Goal: Use online tool/utility: Utilize a website feature to perform a specific function

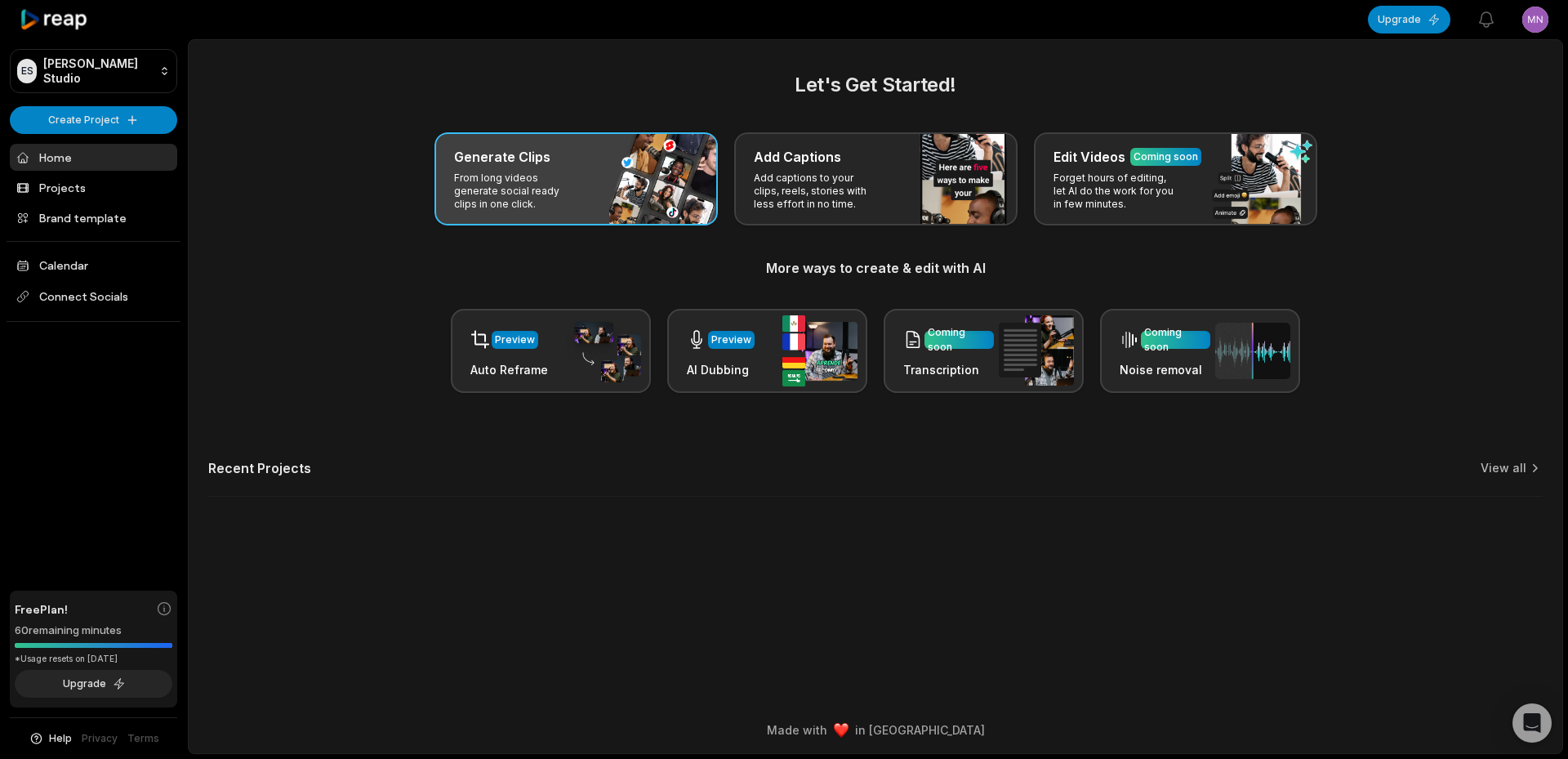
click at [577, 194] on p "From long videos generate social ready clips in one click." at bounding box center [517, 191] width 127 height 39
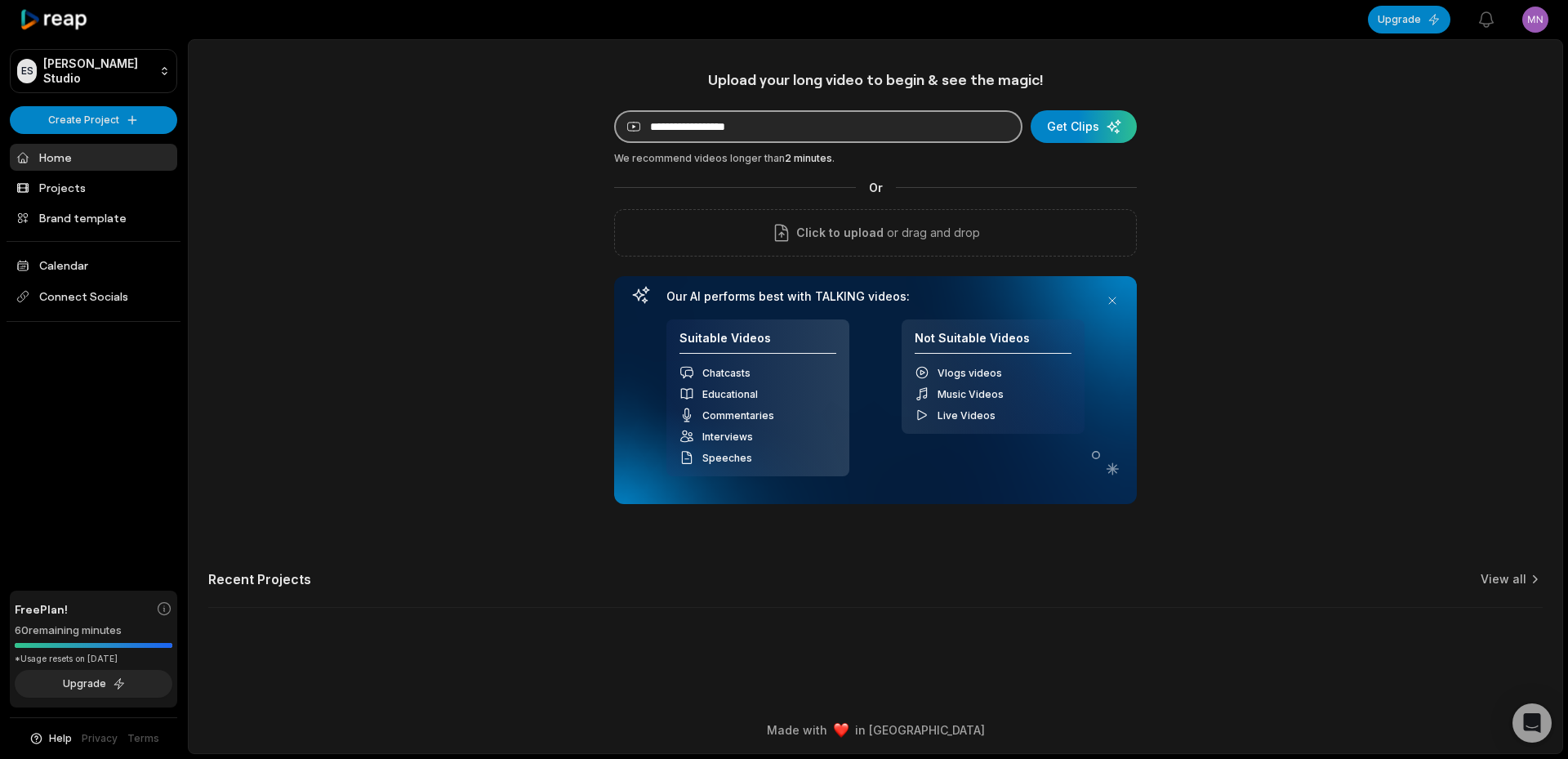
click at [685, 114] on input at bounding box center [818, 126] width 408 height 33
paste input "**********"
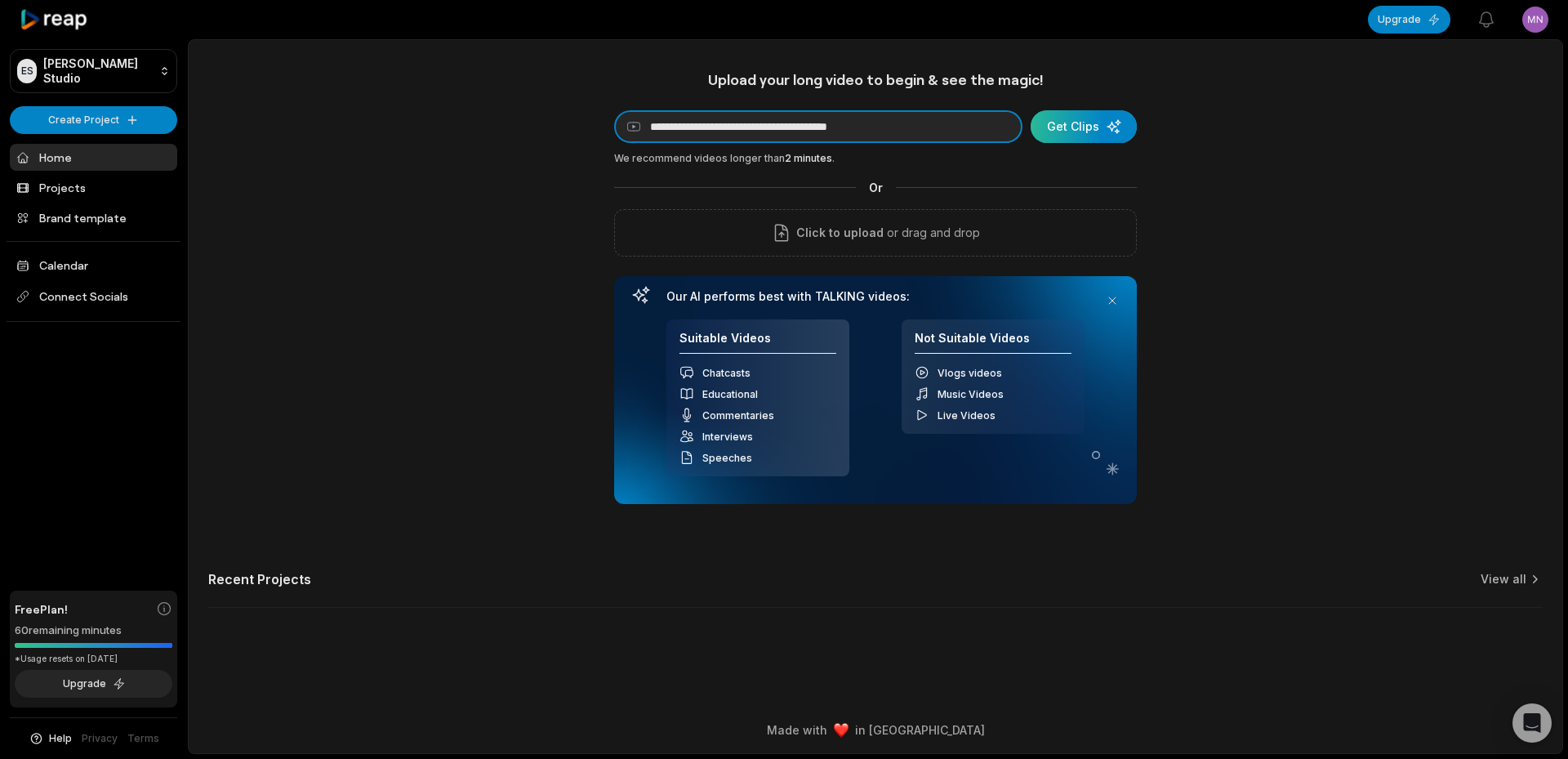
type input "**********"
click at [1095, 118] on div "submit" at bounding box center [1083, 126] width 106 height 33
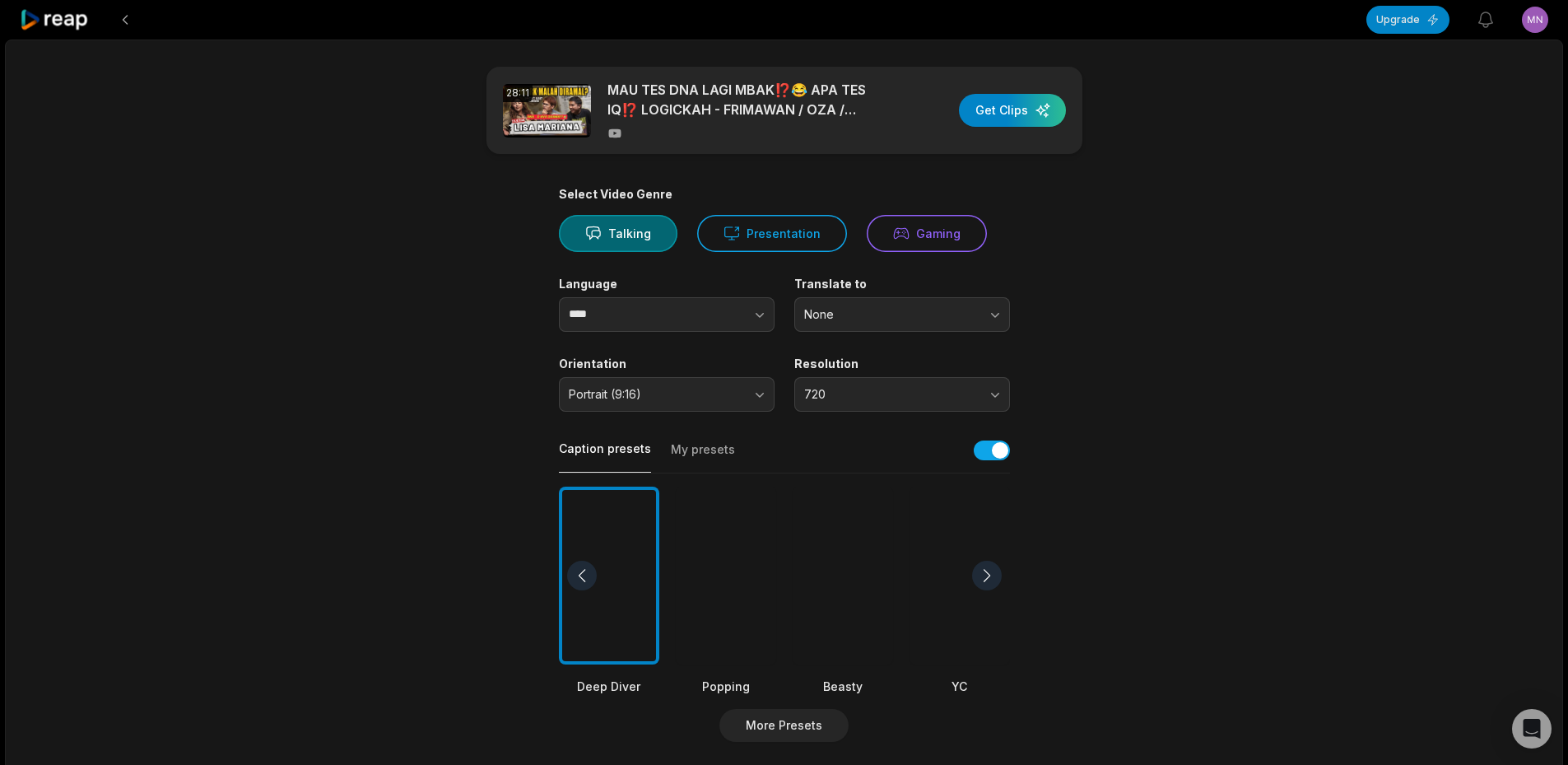
click at [842, 583] on div at bounding box center [843, 576] width 100 height 179
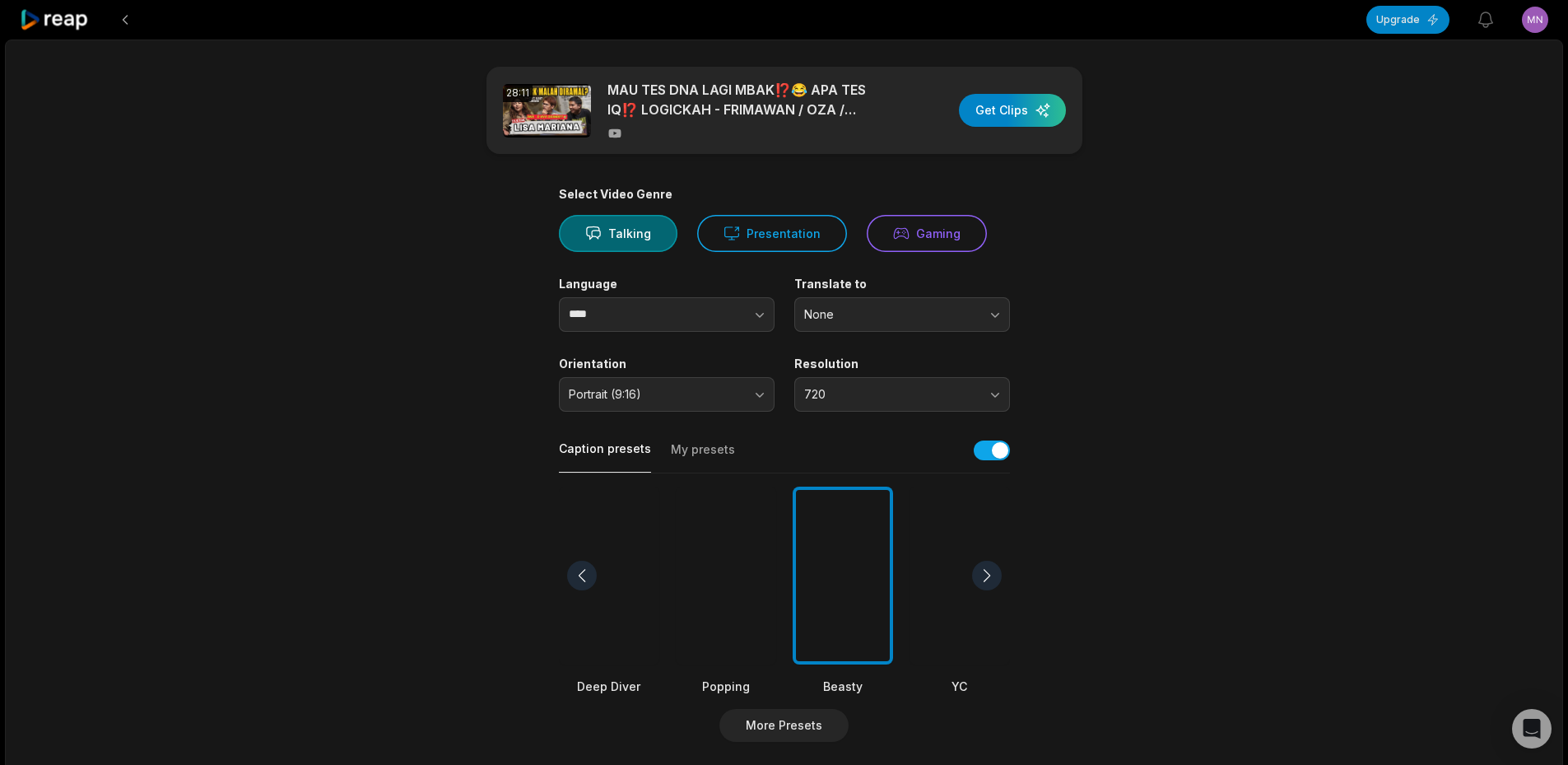
scroll to position [429, 0]
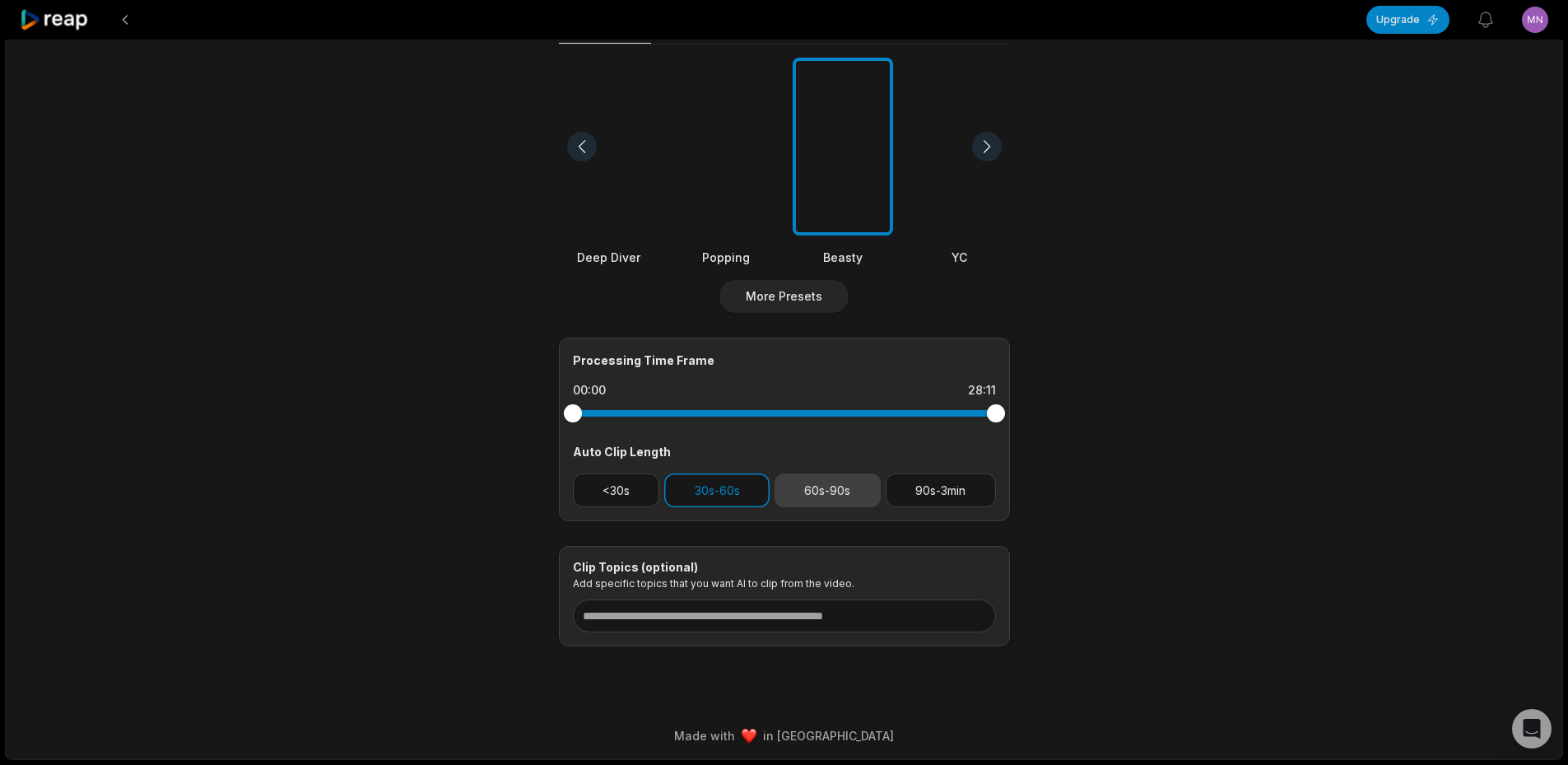
click at [840, 497] on button "60s-90s" at bounding box center [827, 490] width 106 height 34
click at [748, 480] on button "30s-60s" at bounding box center [717, 490] width 106 height 34
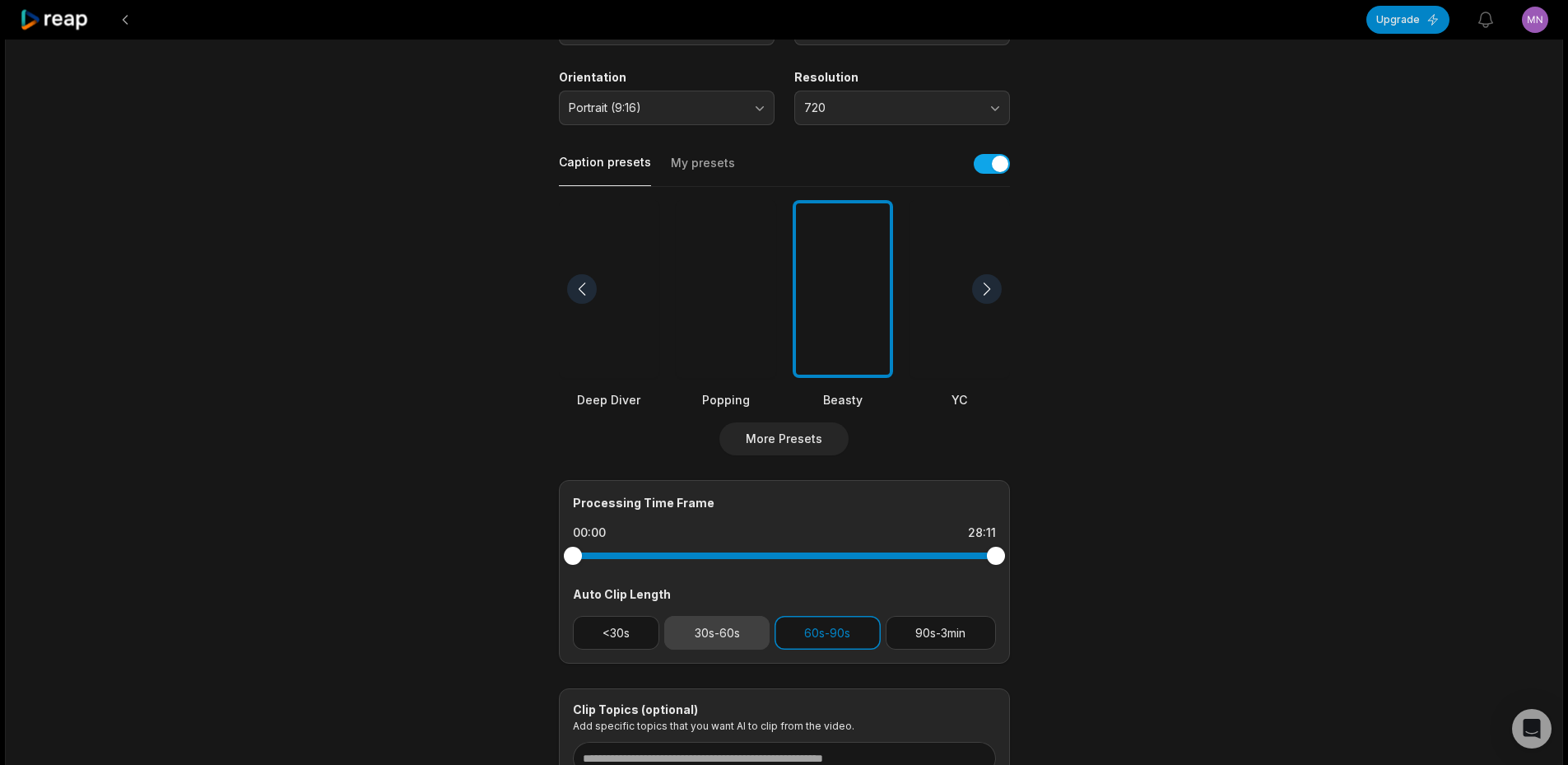
scroll to position [0, 0]
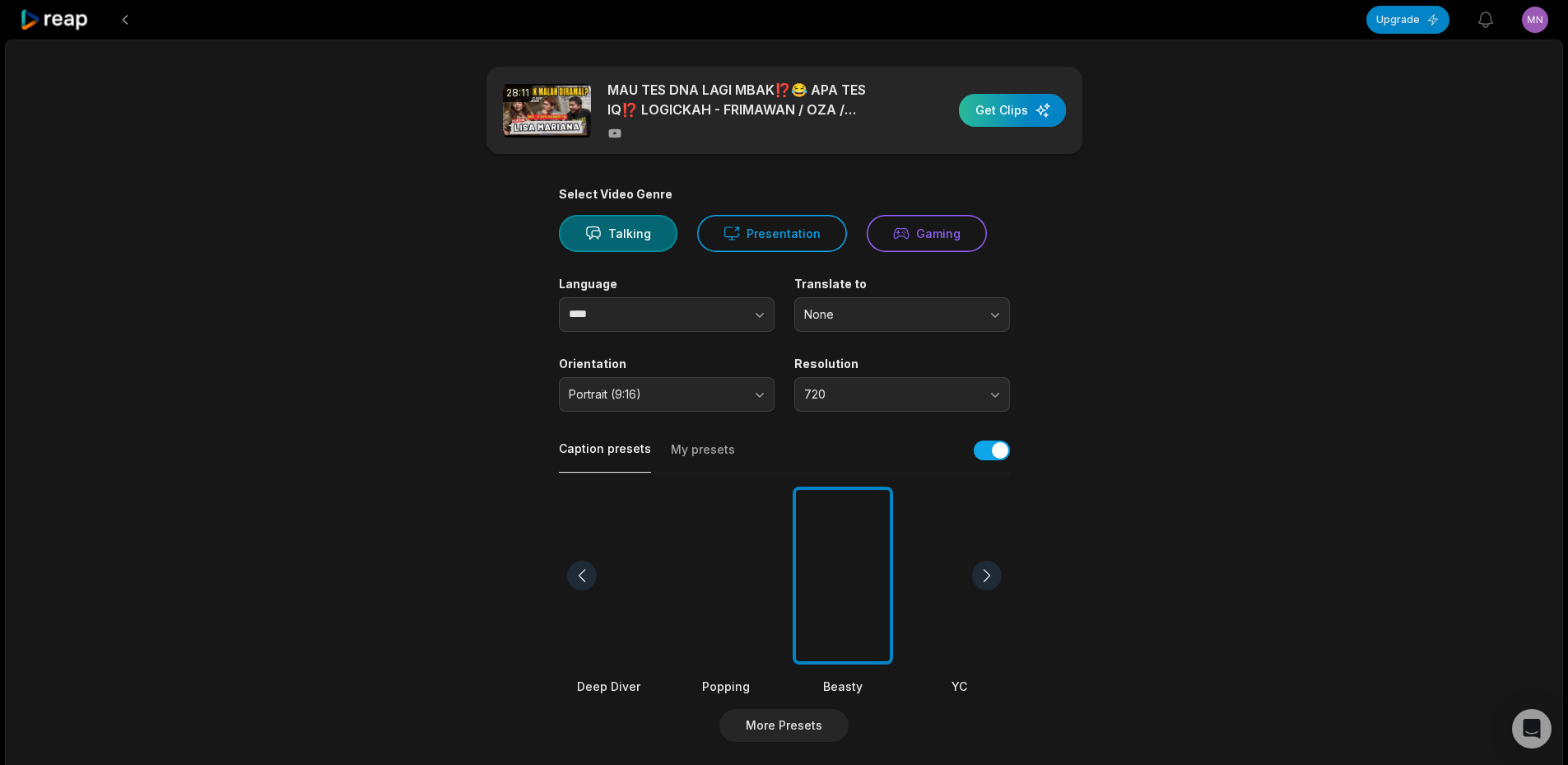
click at [1002, 113] on div "button" at bounding box center [1013, 110] width 107 height 33
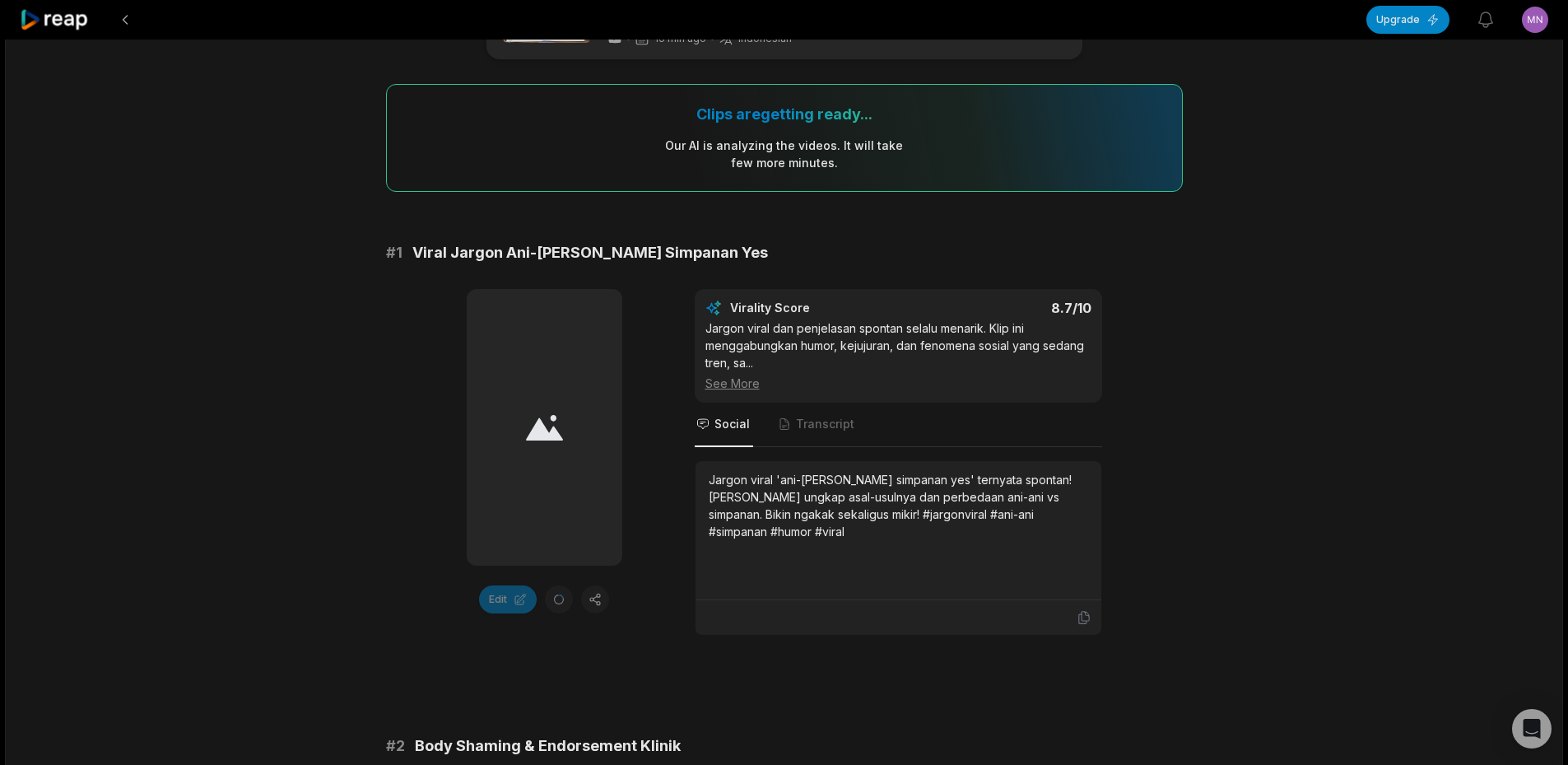
scroll to position [82, 0]
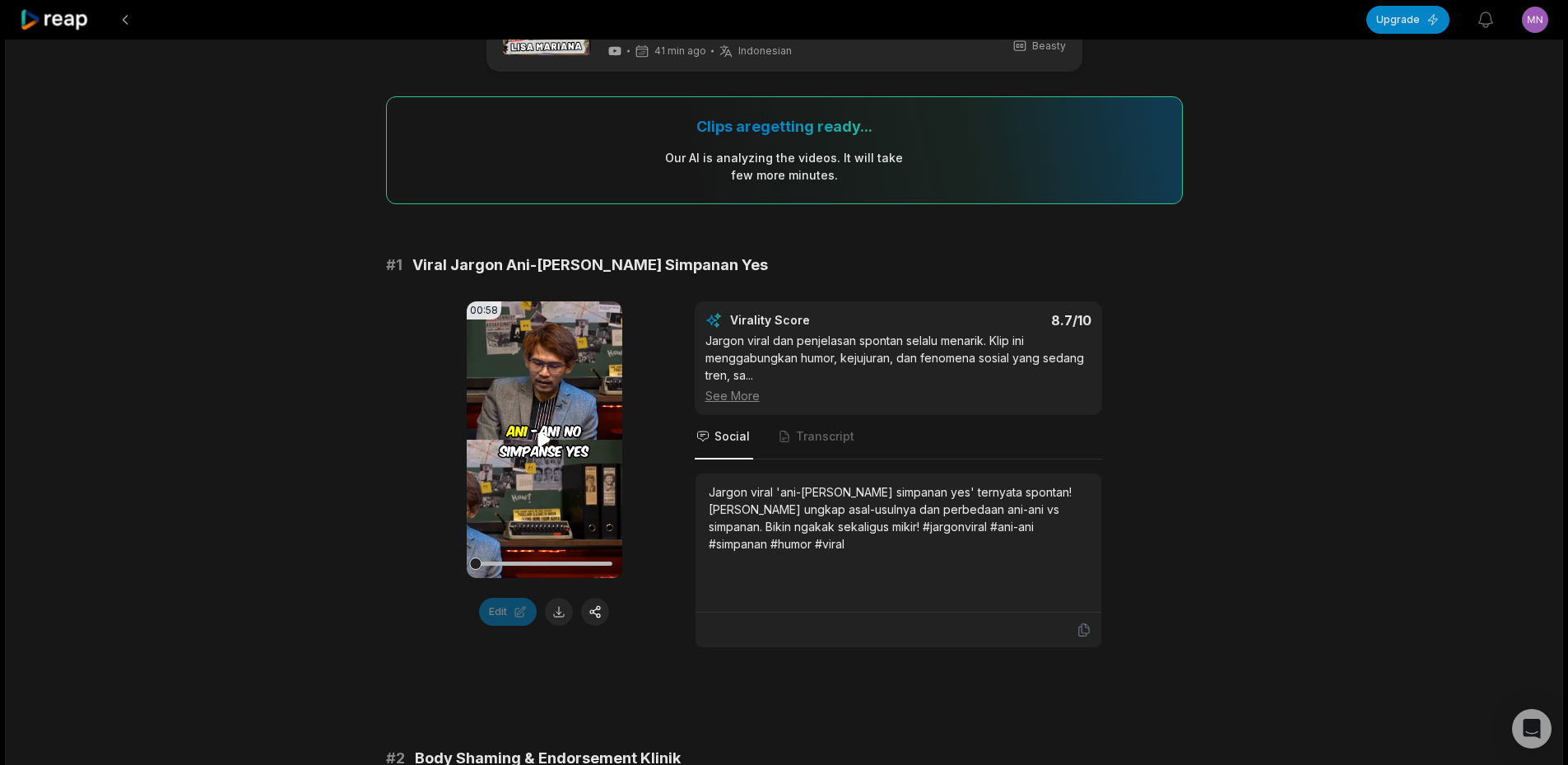
click at [547, 437] on icon at bounding box center [544, 439] width 20 height 20
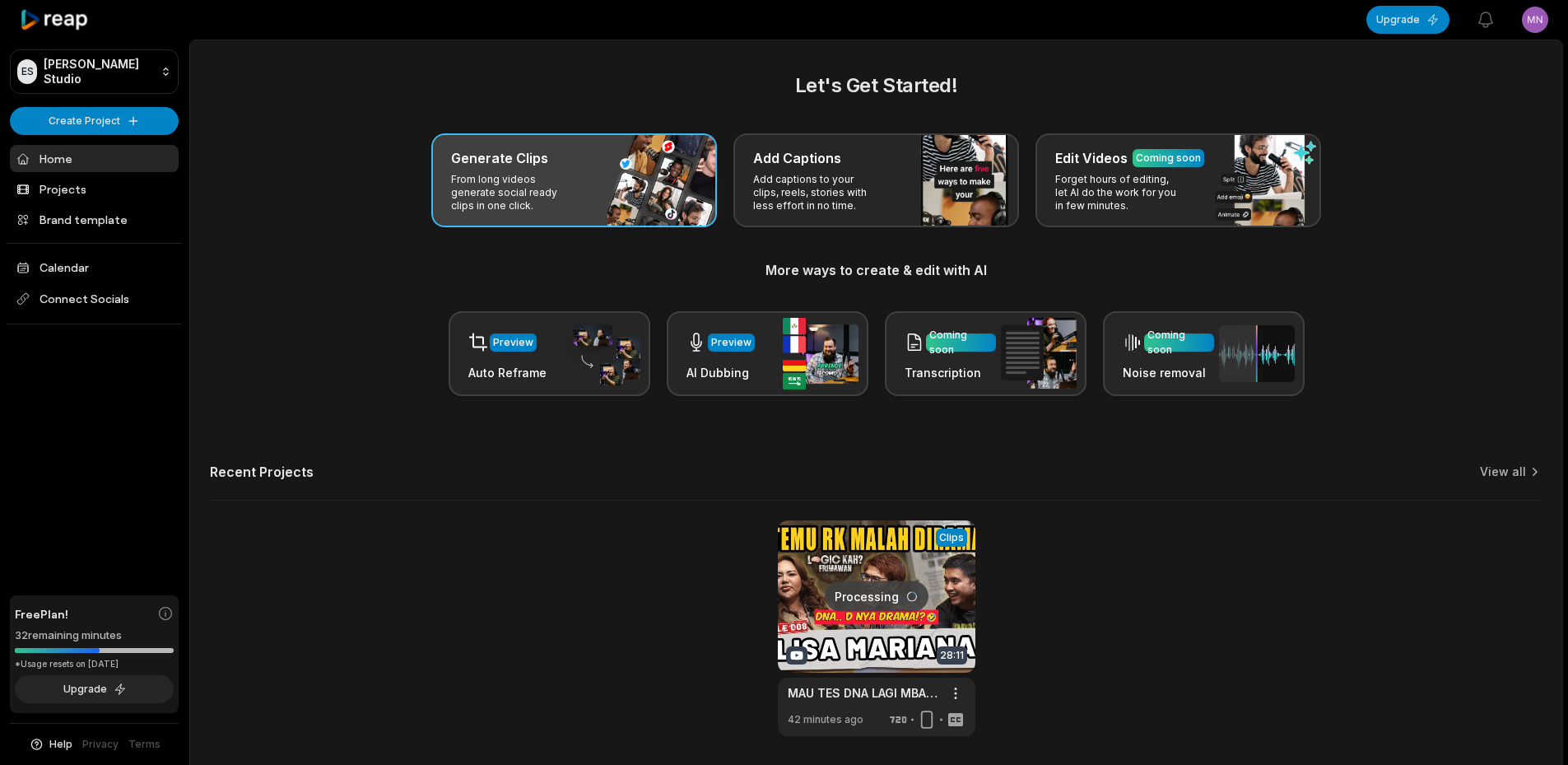
click at [499, 190] on p "From long videos generate social ready clips in one click." at bounding box center [514, 192] width 128 height 39
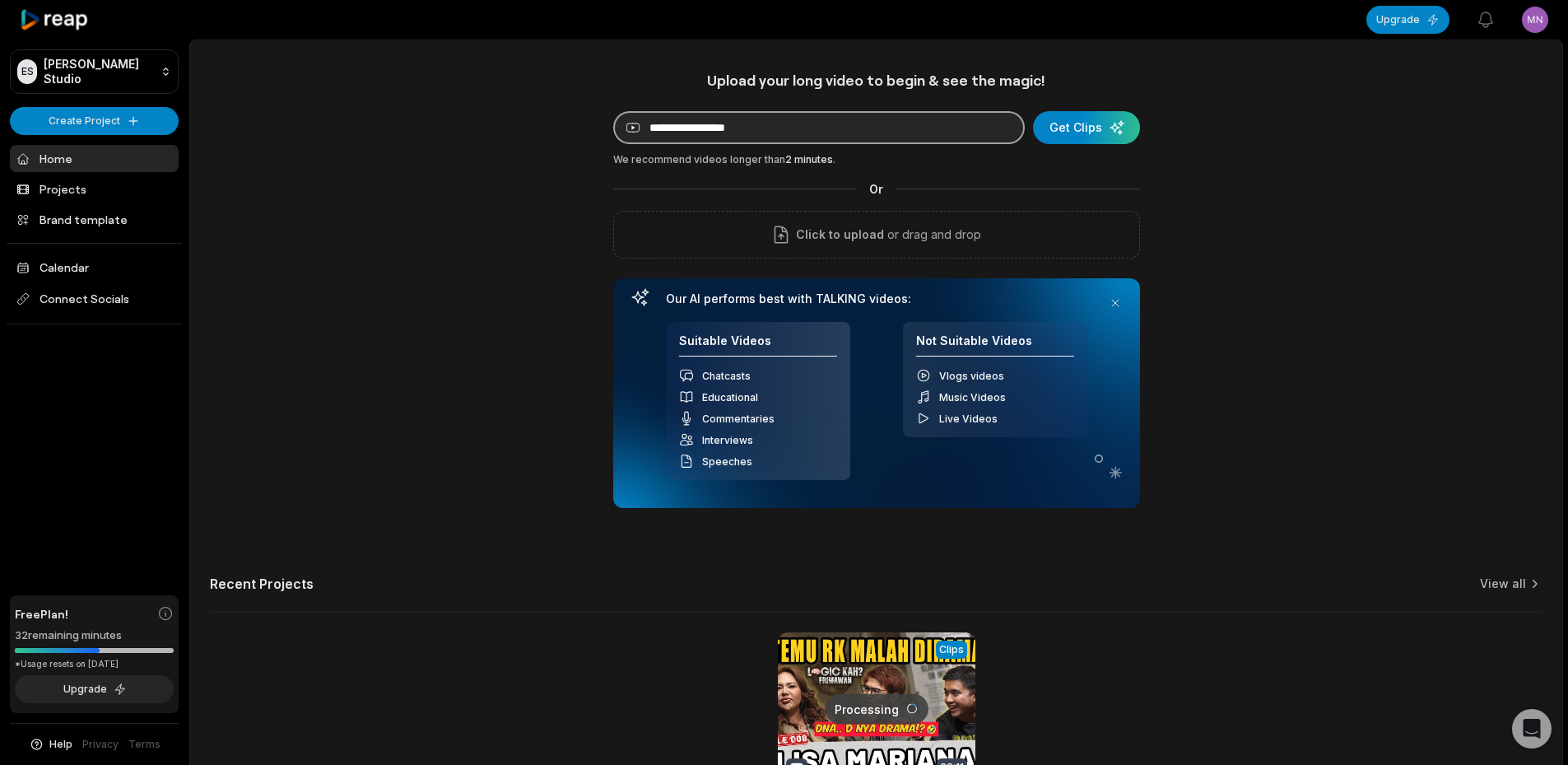
click at [698, 129] on input at bounding box center [819, 127] width 411 height 33
paste input "**********"
type input "**********"
click at [1110, 132] on div "submit" at bounding box center [1087, 127] width 107 height 33
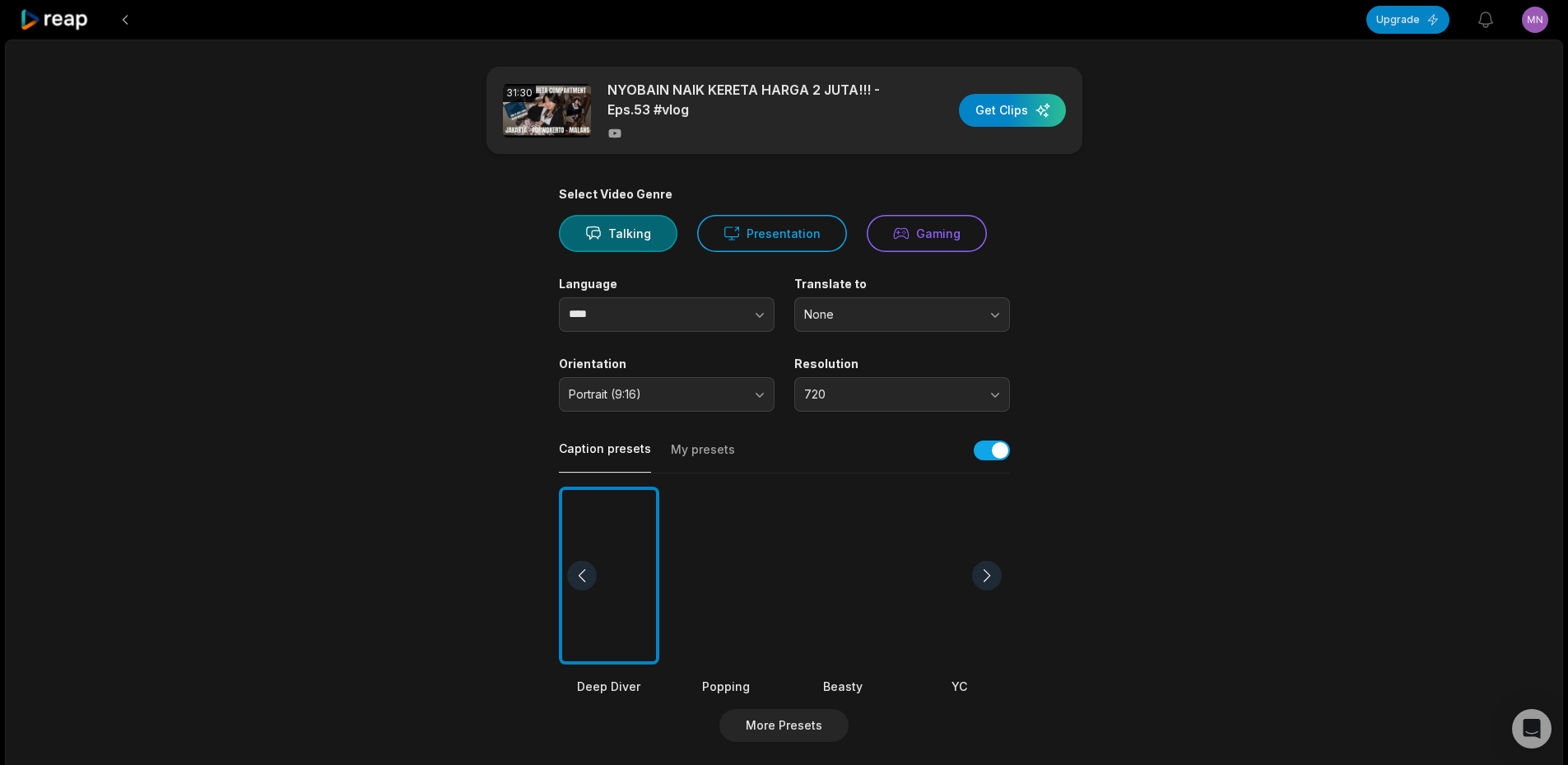
click at [859, 584] on div at bounding box center [843, 576] width 100 height 179
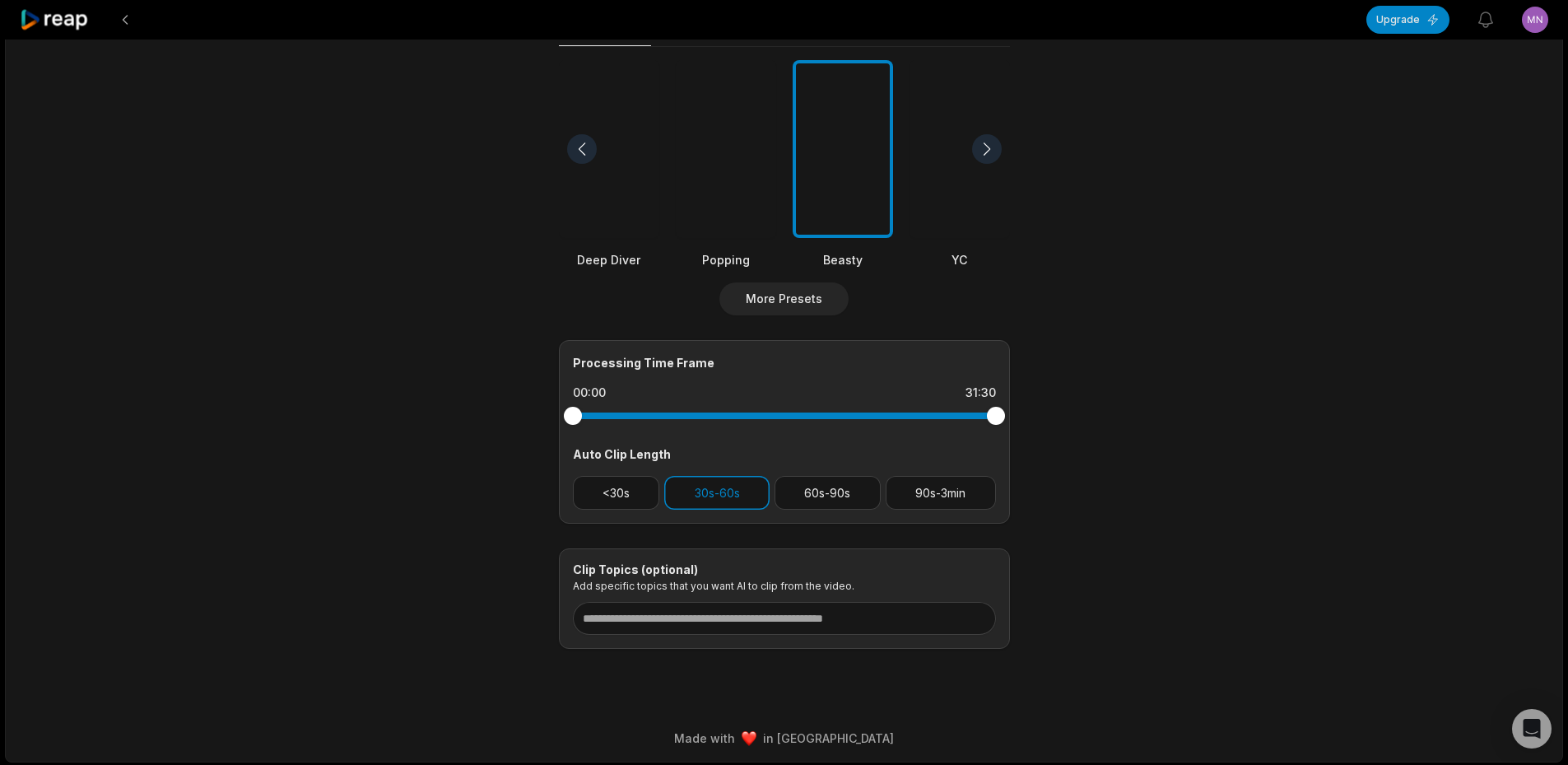
scroll to position [429, 0]
click at [784, 499] on button "60s-90s" at bounding box center [827, 490] width 106 height 34
click at [745, 489] on button "30s-60s" at bounding box center [717, 490] width 106 height 34
click at [940, 495] on button "90s-3min" at bounding box center [940, 490] width 110 height 34
click at [848, 491] on button "60s-90s" at bounding box center [827, 490] width 106 height 34
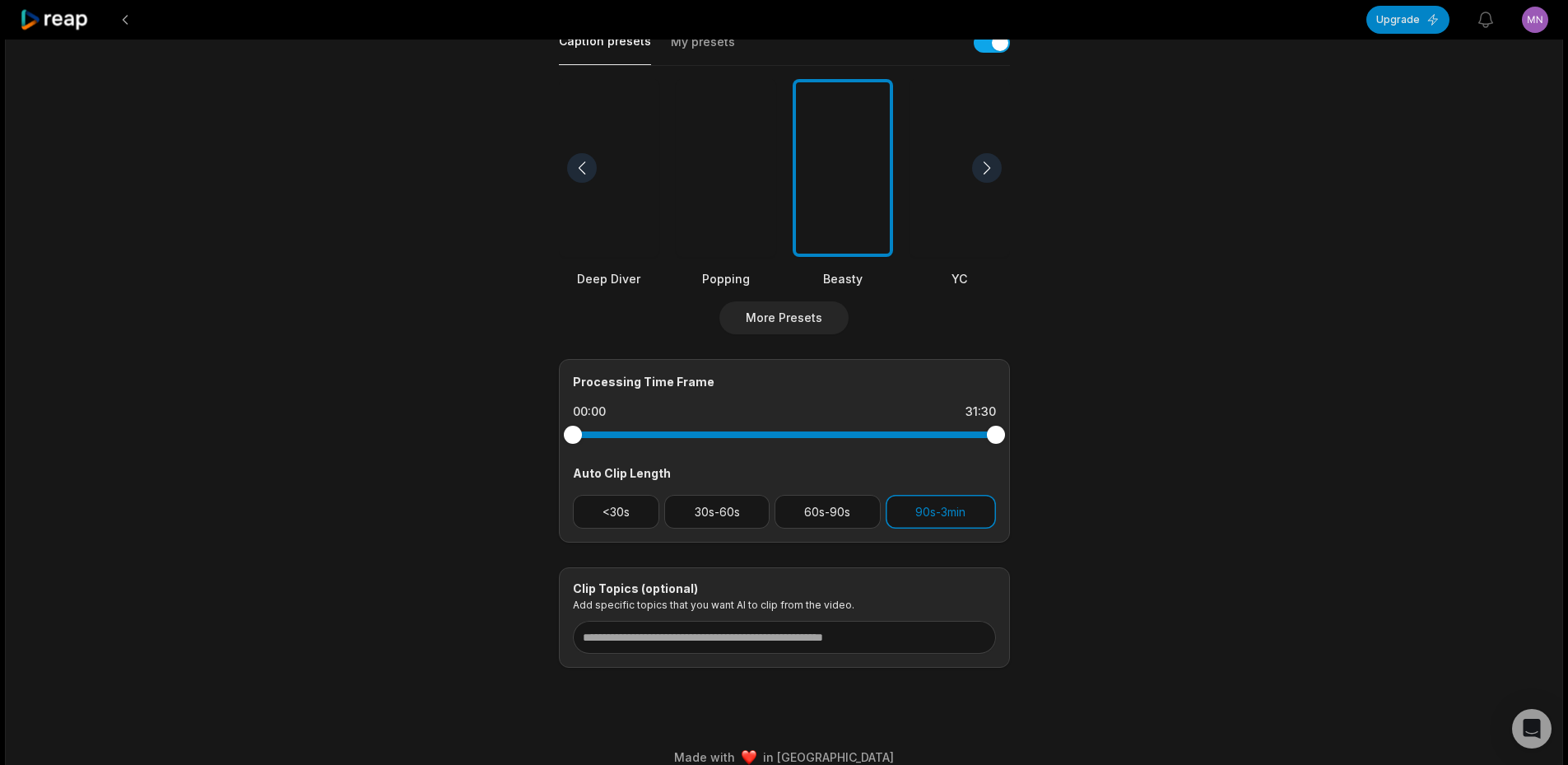
scroll to position [412, 0]
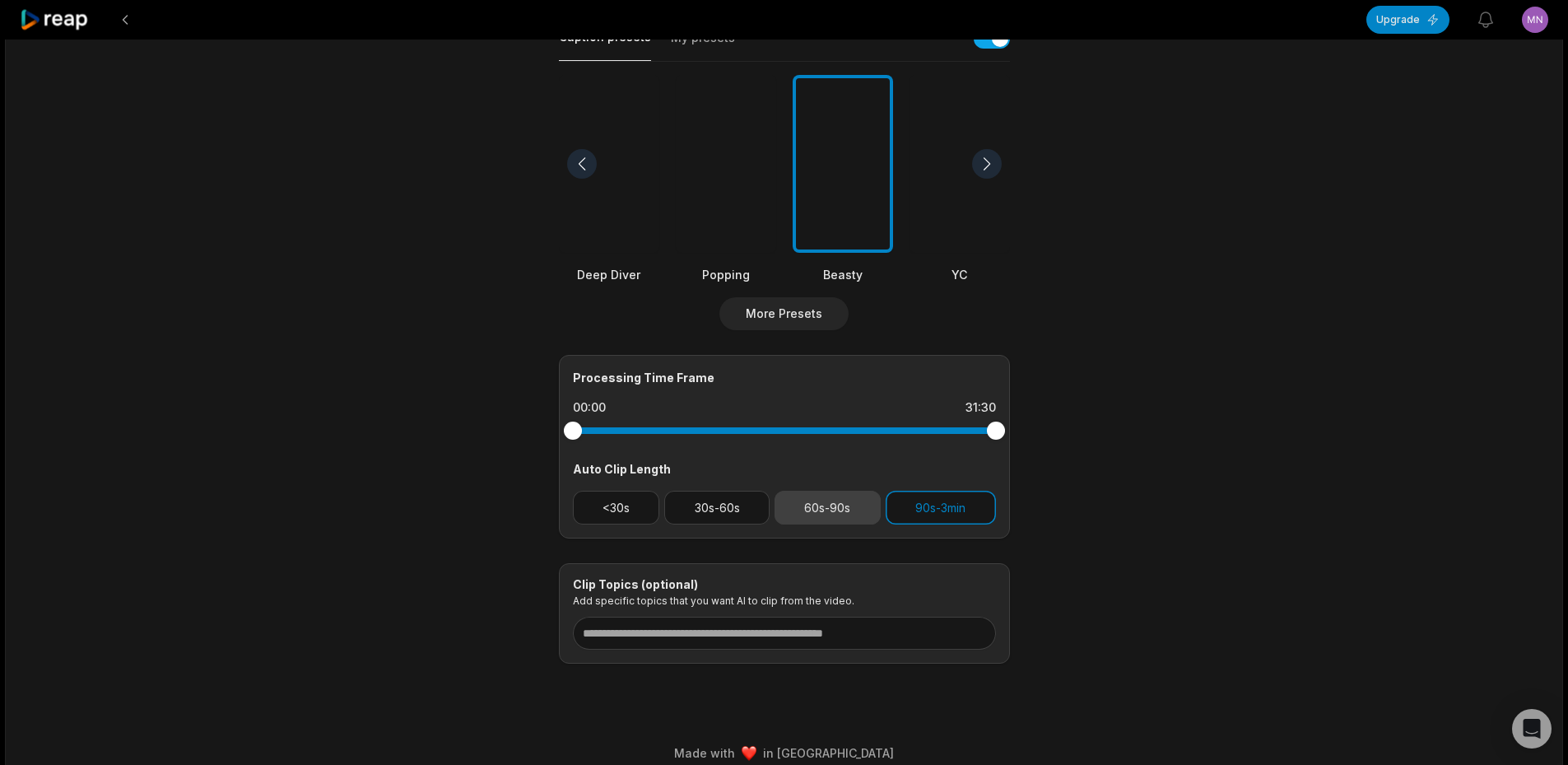
click at [847, 503] on button "60s-90s" at bounding box center [827, 508] width 106 height 34
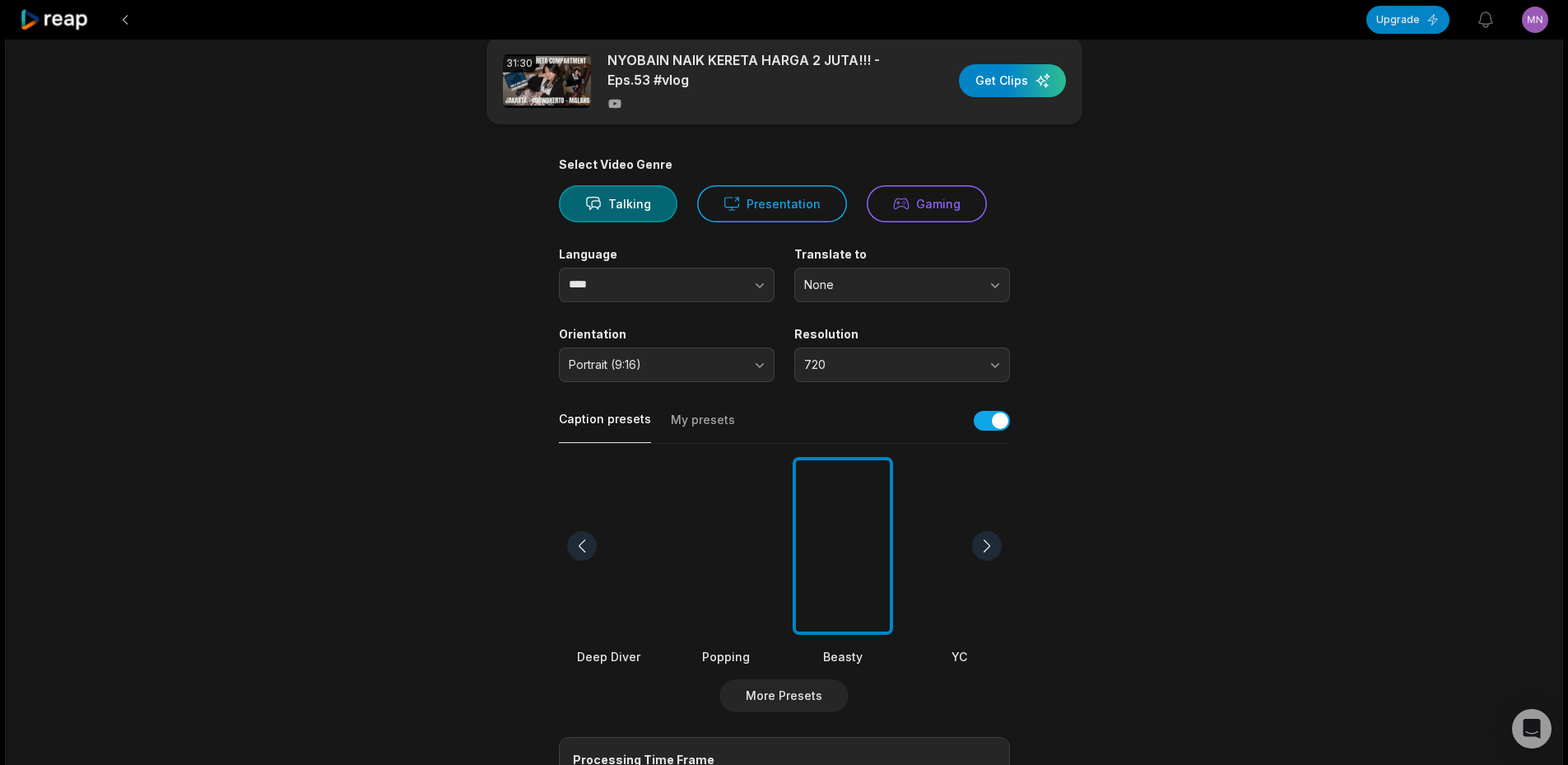
scroll to position [0, 0]
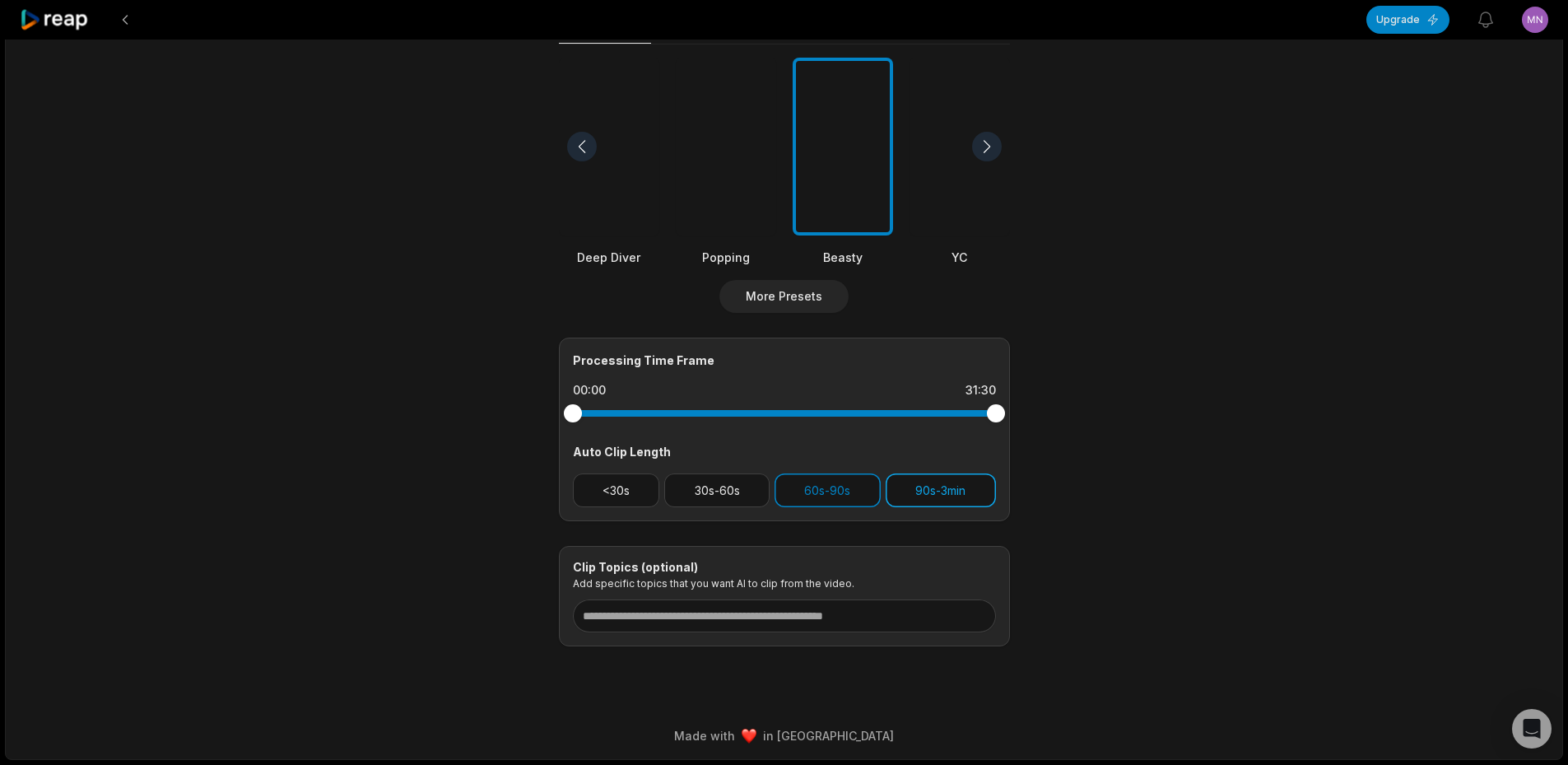
click at [947, 489] on button "90s-3min" at bounding box center [940, 490] width 110 height 34
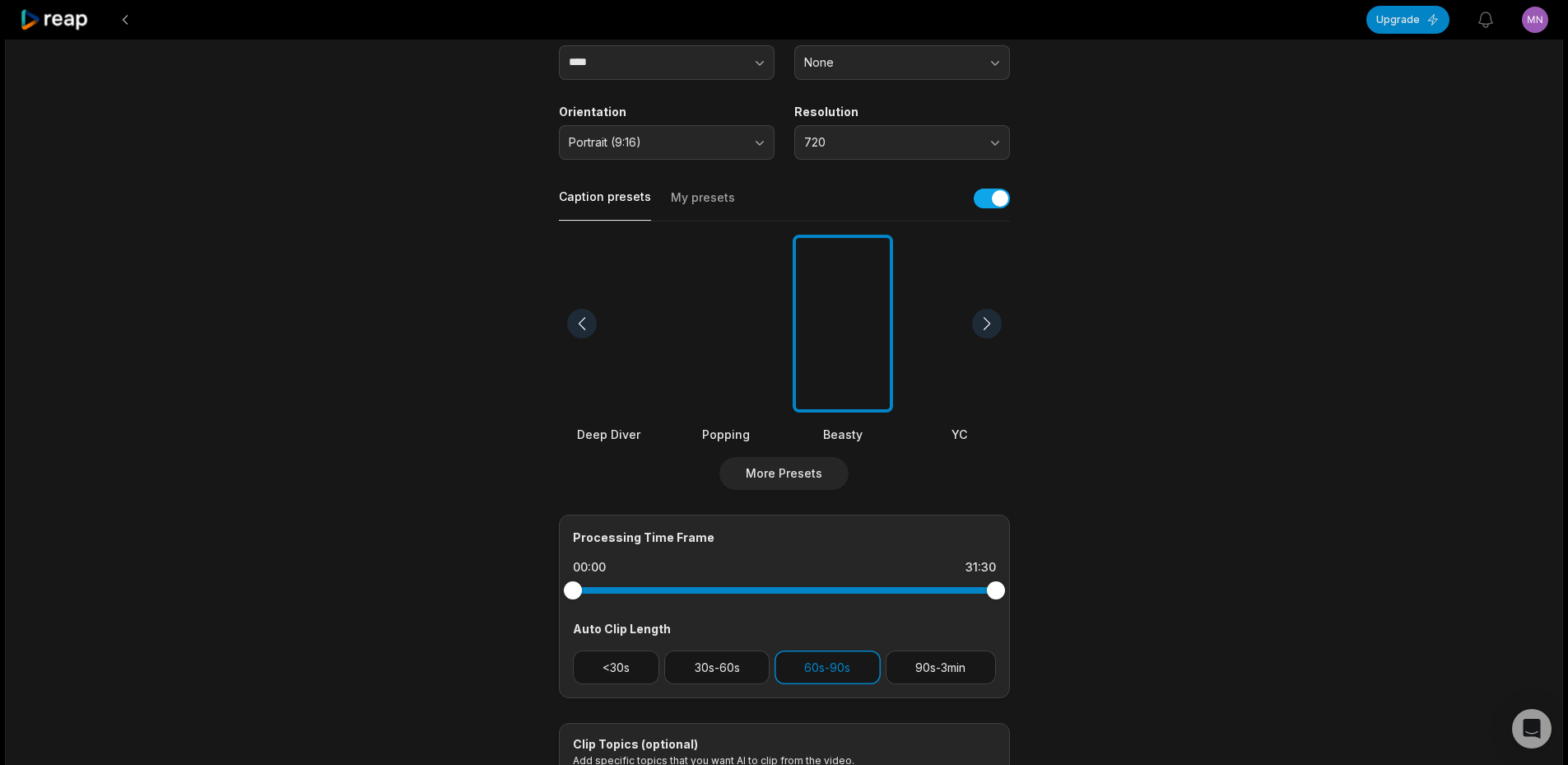
scroll to position [429, 0]
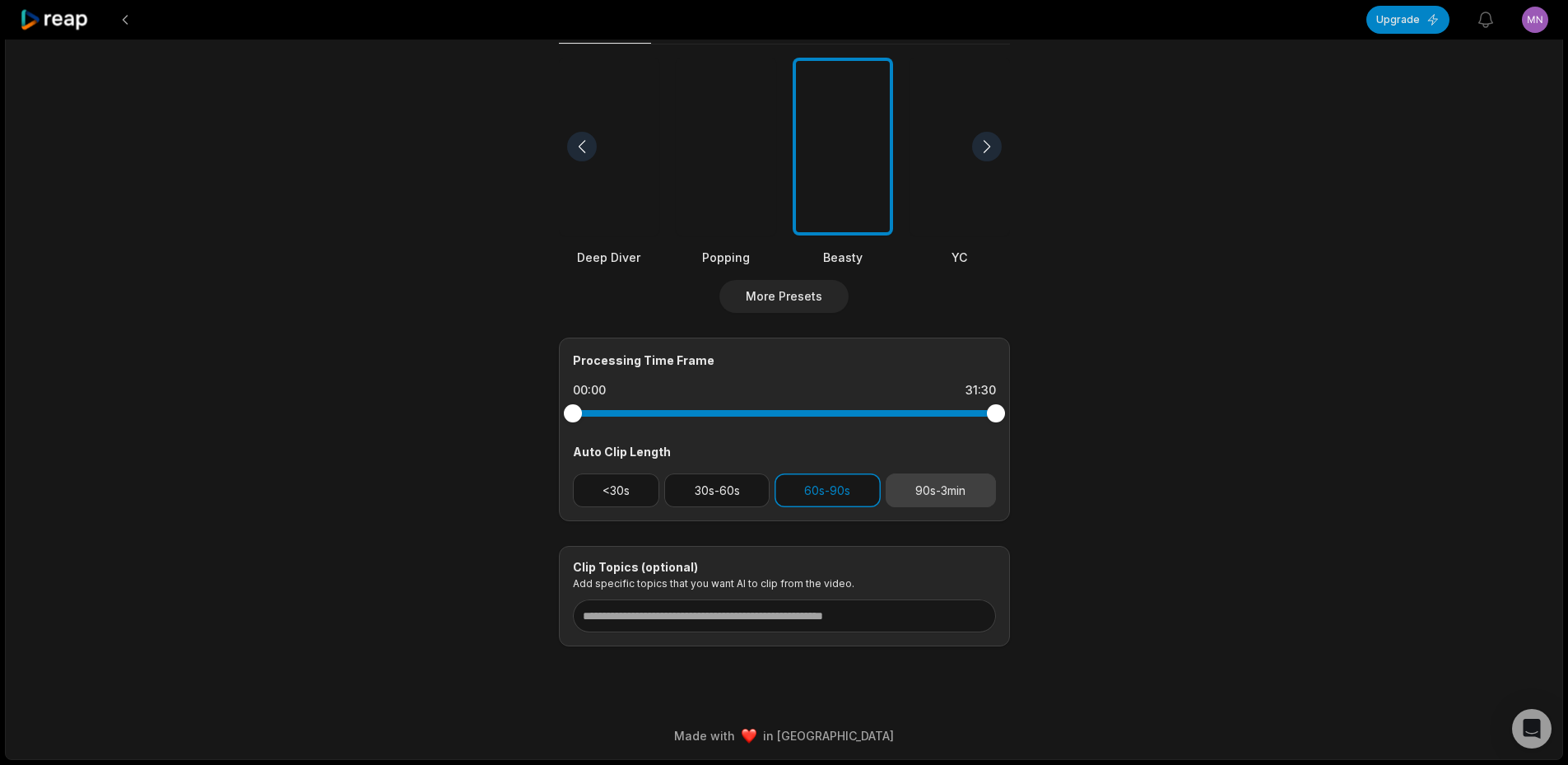
click at [926, 483] on button "90s-3min" at bounding box center [940, 490] width 110 height 34
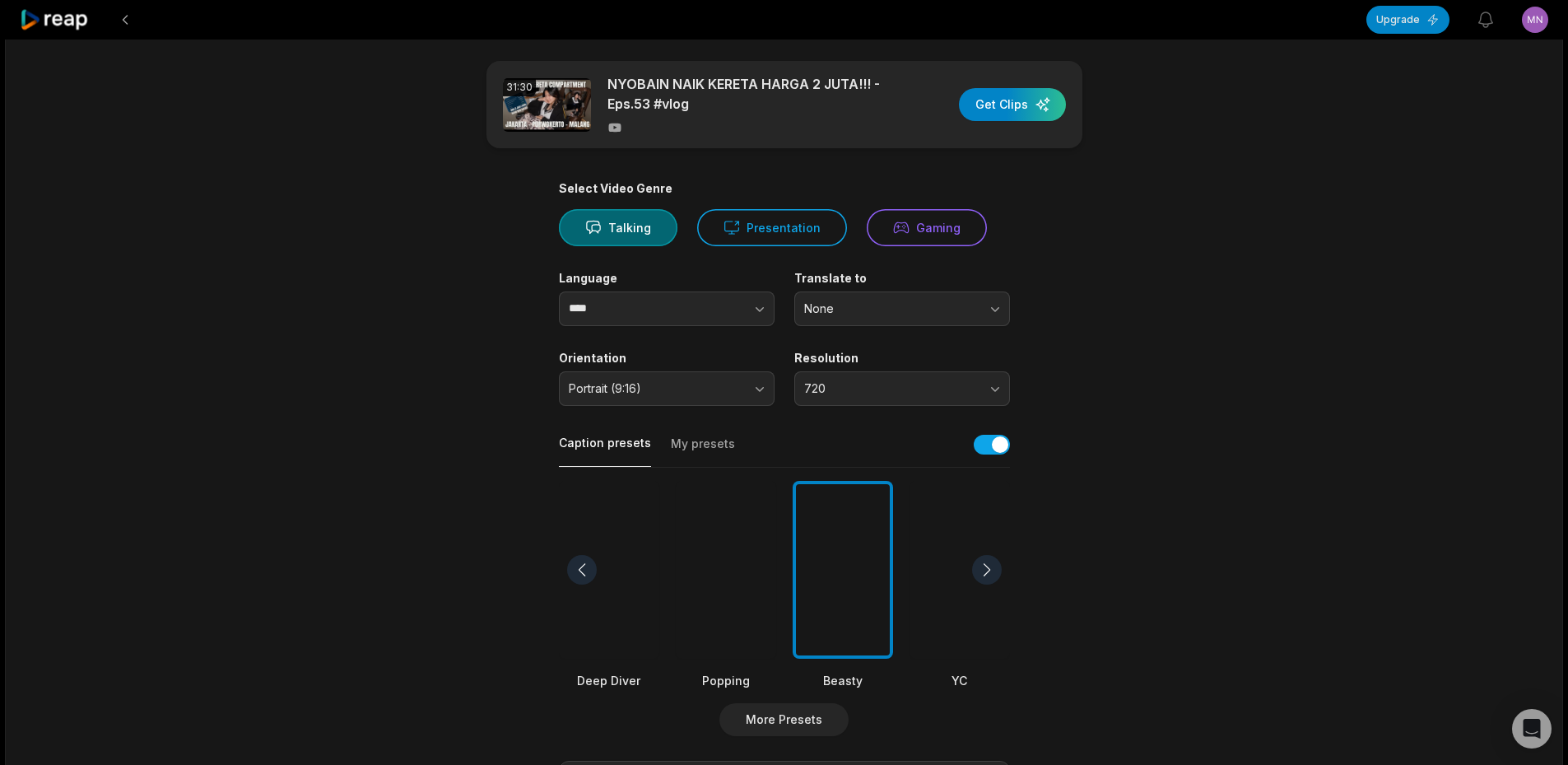
scroll to position [0, 0]
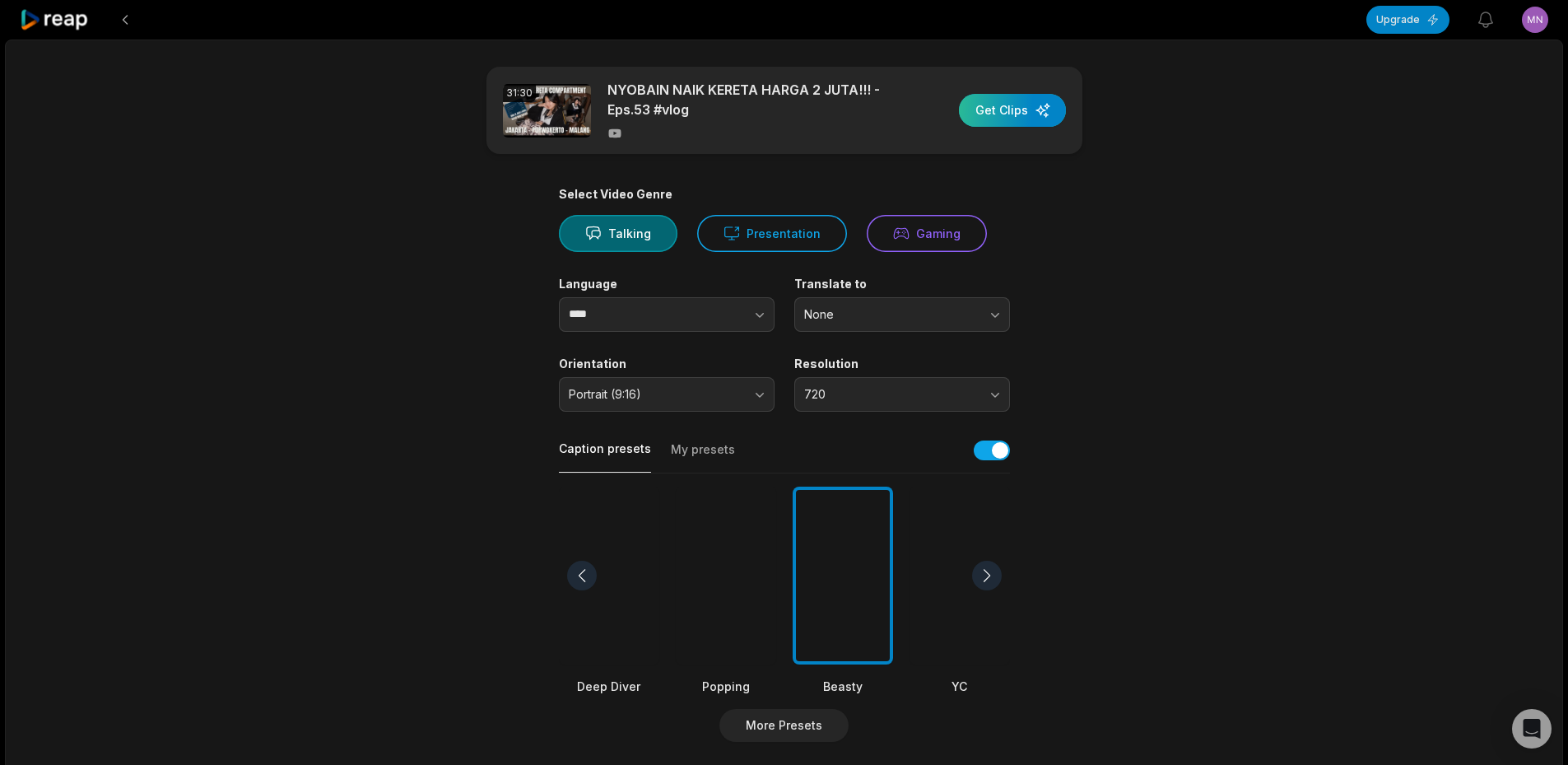
click at [1023, 104] on div "button" at bounding box center [1013, 110] width 107 height 33
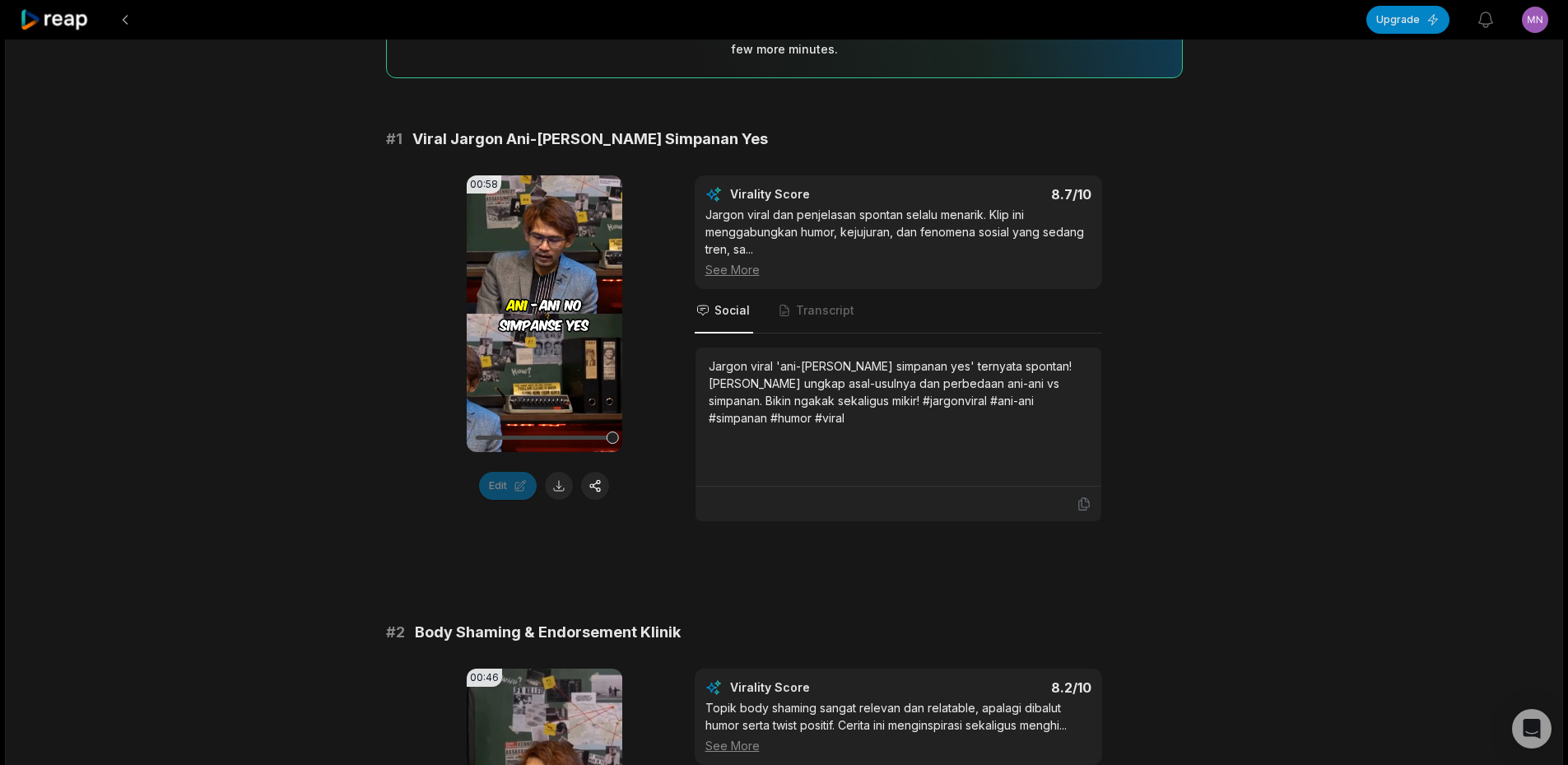
scroll to position [494, 0]
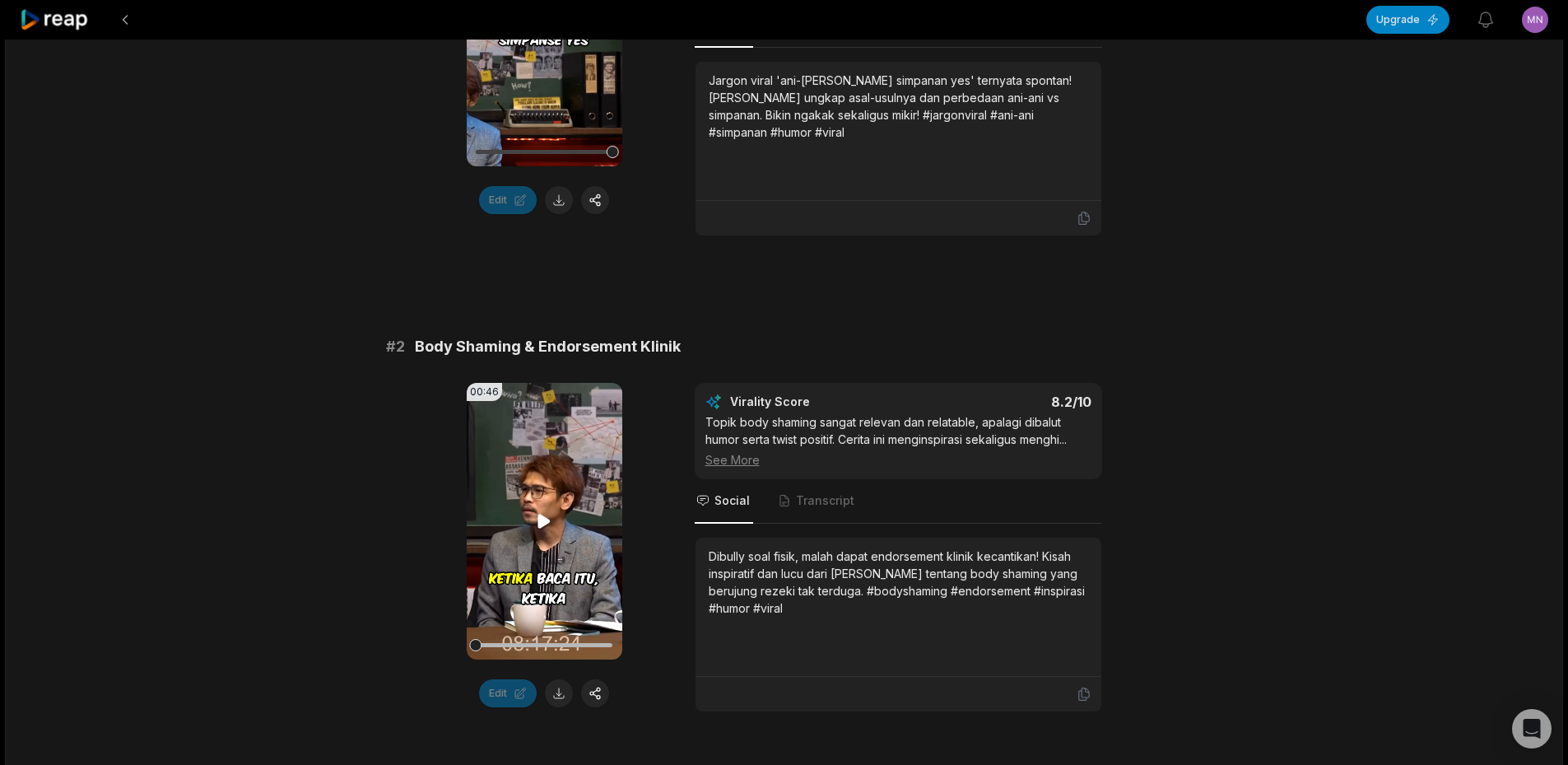
click at [530, 516] on video "Your browser does not support mp4 format." at bounding box center [545, 521] width 156 height 276
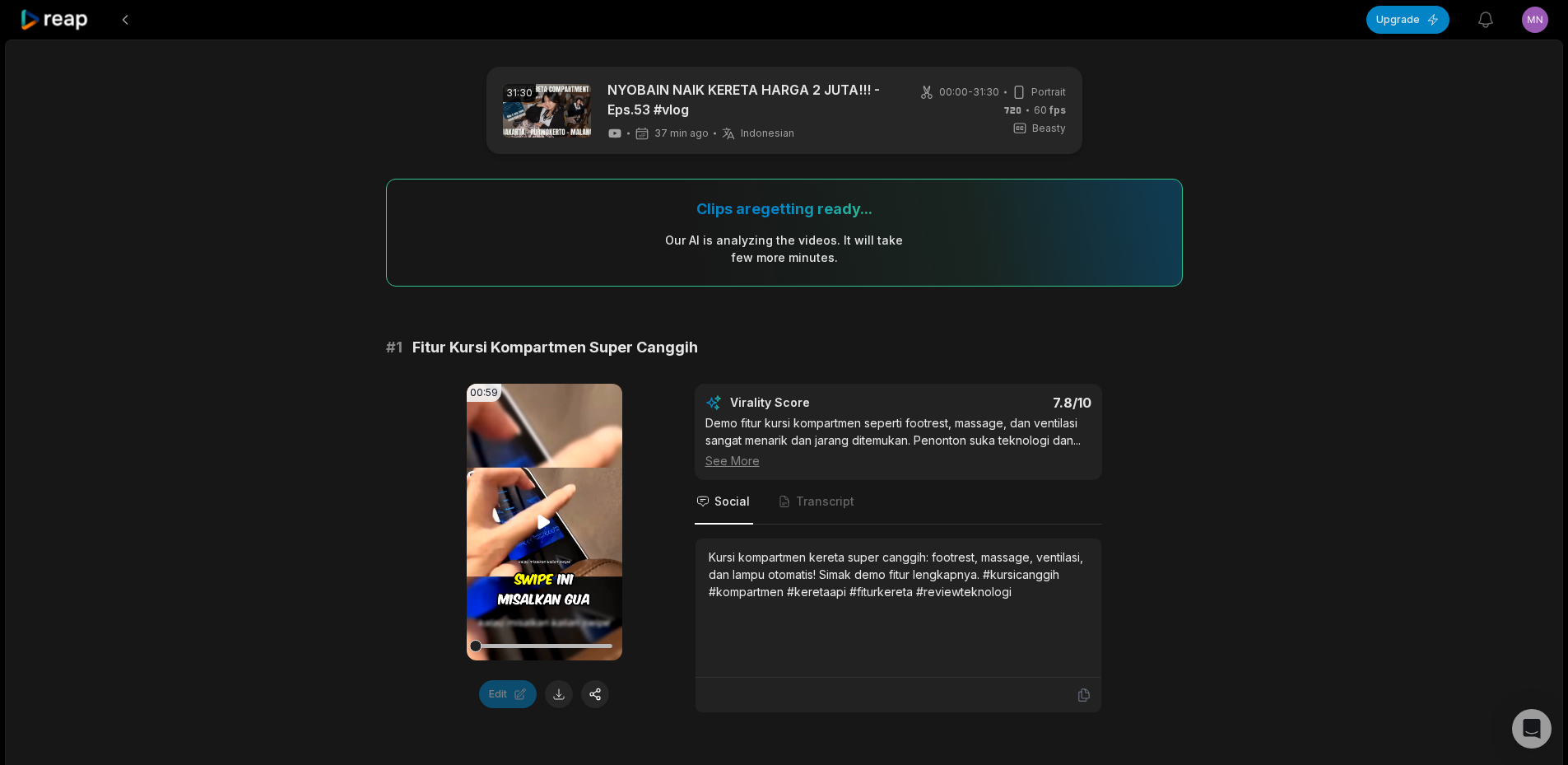
click at [539, 514] on icon at bounding box center [544, 522] width 20 height 20
click at [538, 522] on icon at bounding box center [544, 522] width 20 height 20
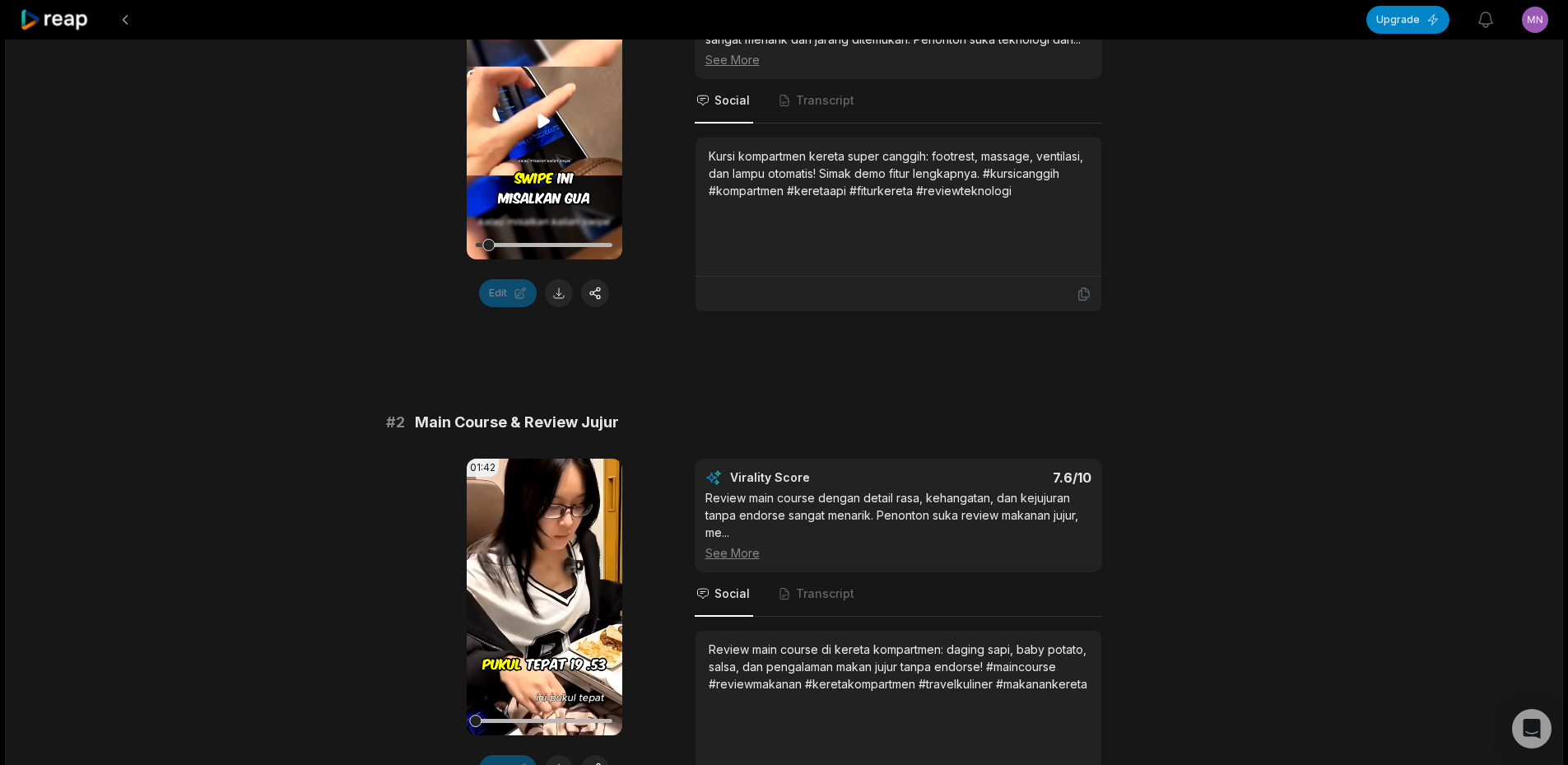
scroll to position [494, 0]
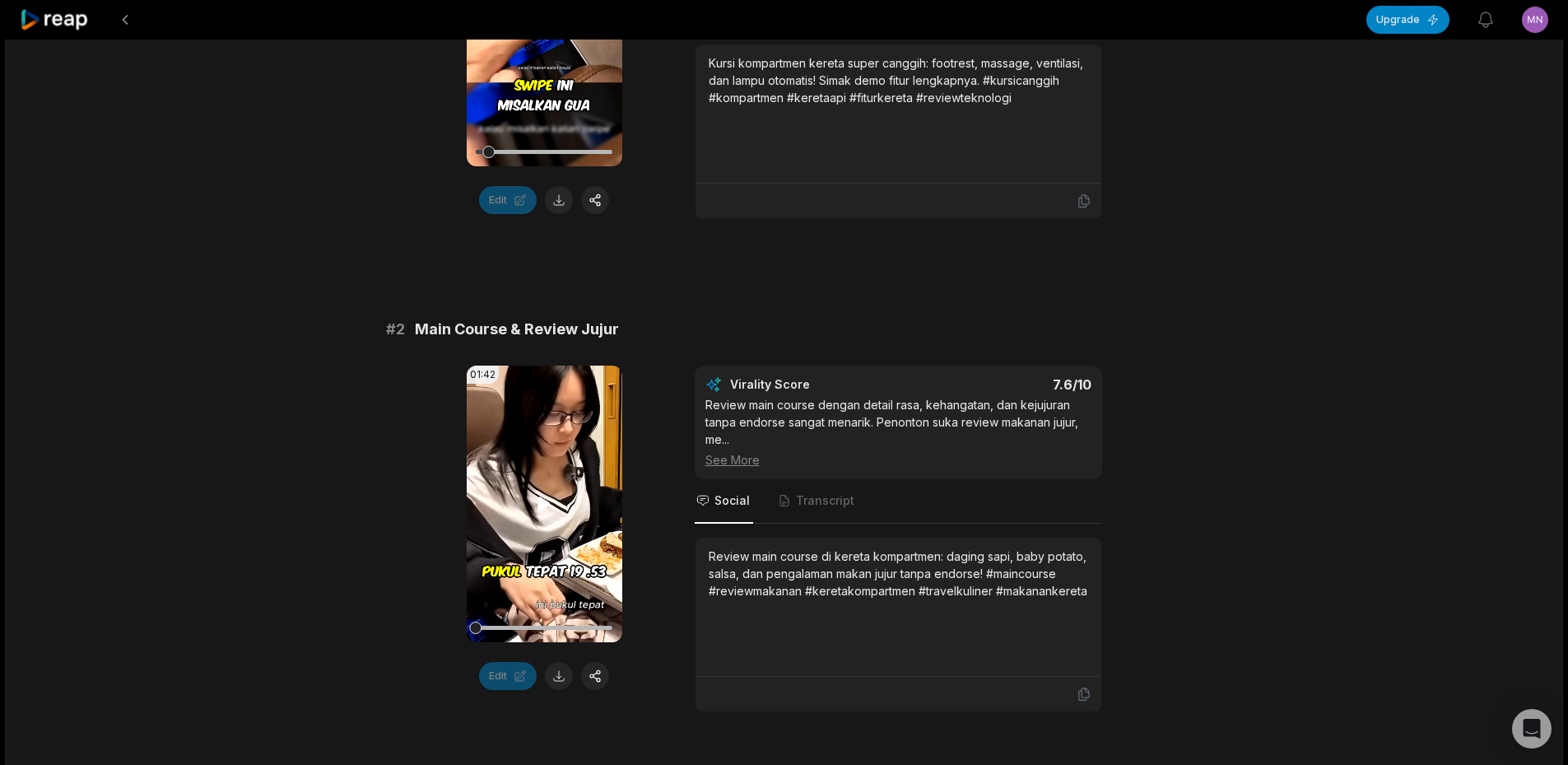
click at [553, 491] on video "Your browser does not support mp4 format." at bounding box center [545, 504] width 156 height 276
click at [547, 510] on icon at bounding box center [545, 505] width 6 height 11
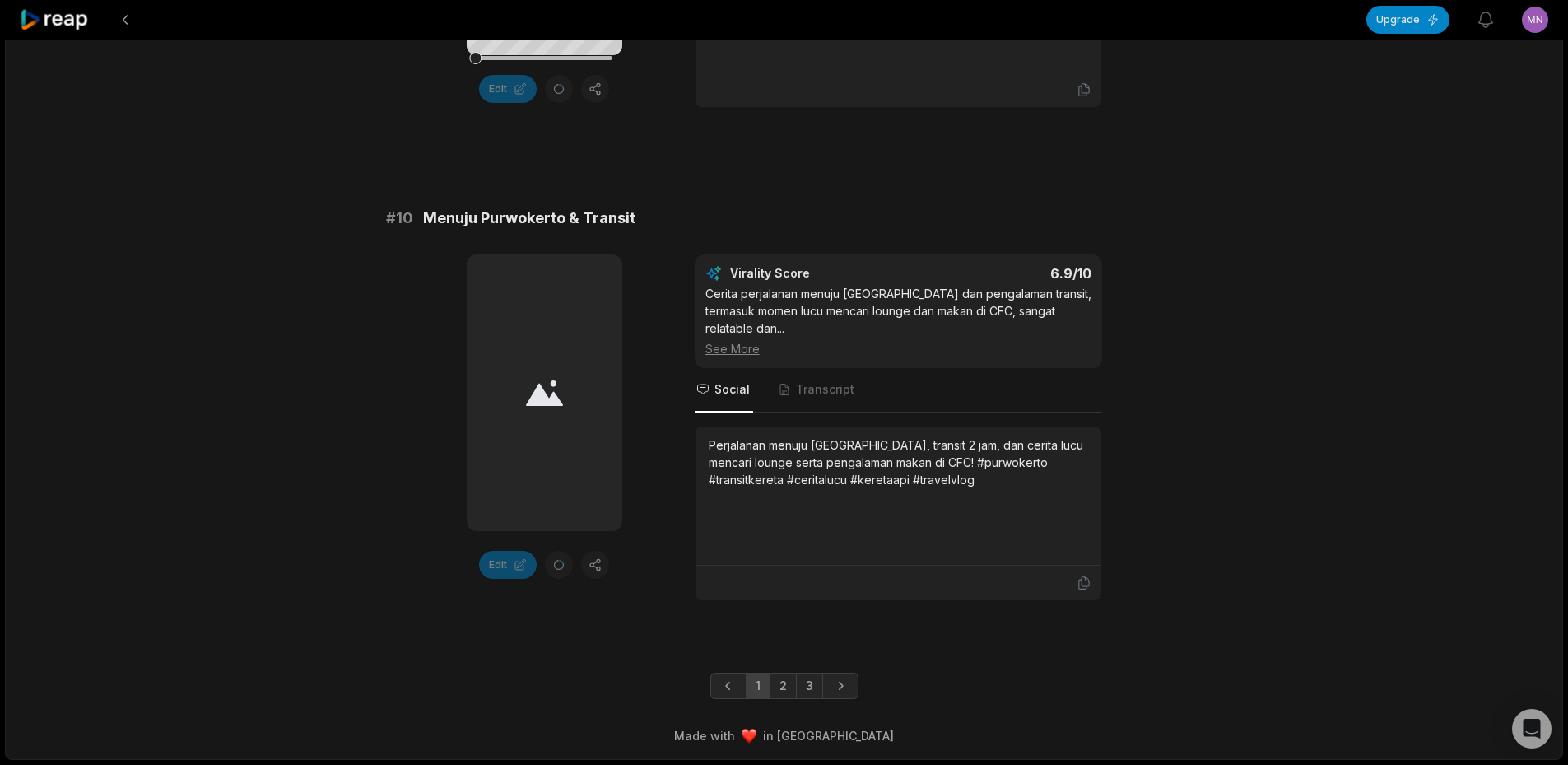
scroll to position [4500, 0]
